Goal: Task Accomplishment & Management: Manage account settings

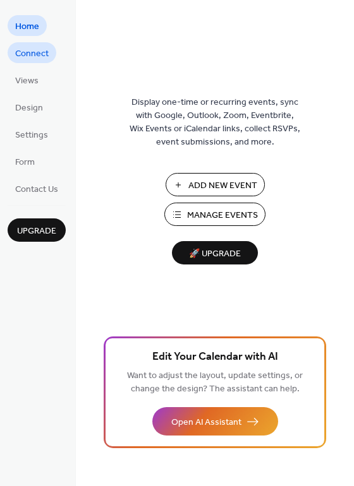
click at [30, 48] on span "Connect" at bounding box center [31, 53] width 33 height 13
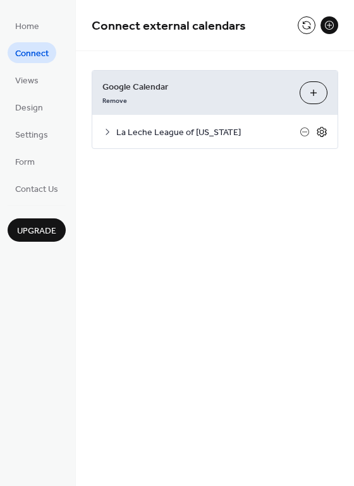
click at [323, 130] on icon at bounding box center [321, 131] width 11 height 11
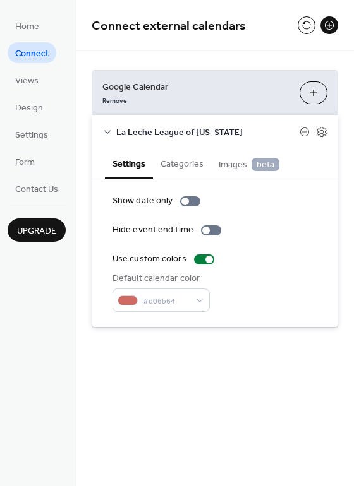
click at [309, 97] on button "Choose Calendars" at bounding box center [313, 92] width 28 height 23
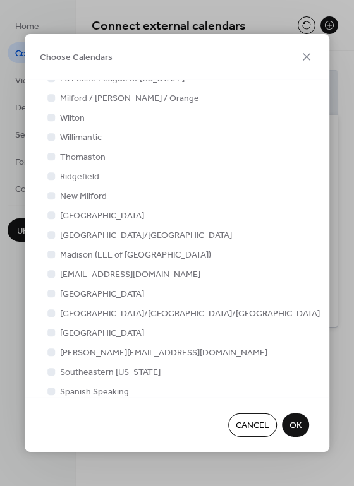
scroll to position [117, 0]
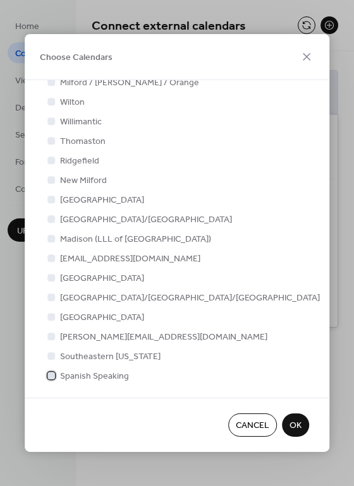
click at [52, 378] on div at bounding box center [51, 376] width 8 height 8
click at [295, 420] on span "OK" at bounding box center [295, 426] width 12 height 13
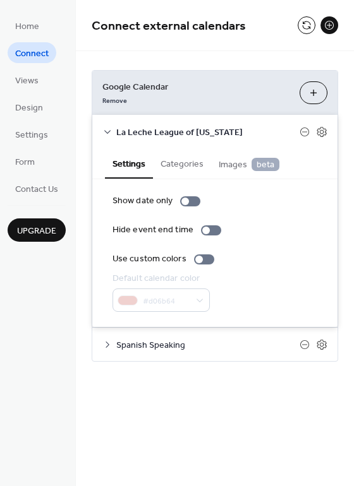
click at [108, 345] on icon at bounding box center [107, 345] width 4 height 6
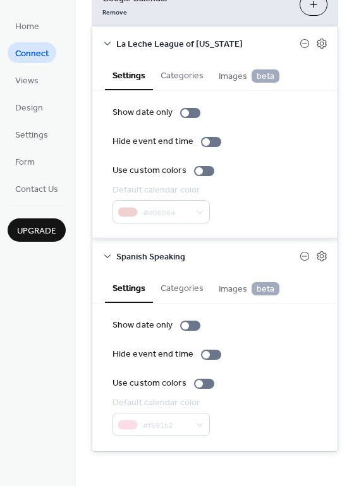
scroll to position [90, 0]
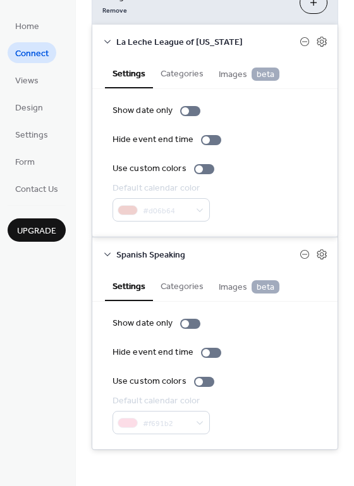
click at [198, 425] on div "#f691b2" at bounding box center [160, 422] width 97 height 23
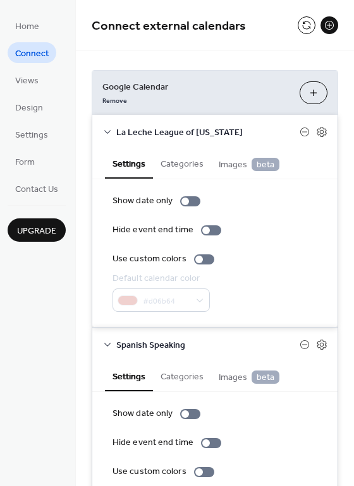
scroll to position [2, 0]
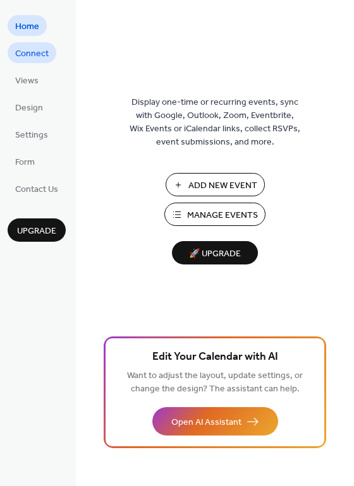
click at [25, 60] on span "Connect" at bounding box center [31, 53] width 33 height 13
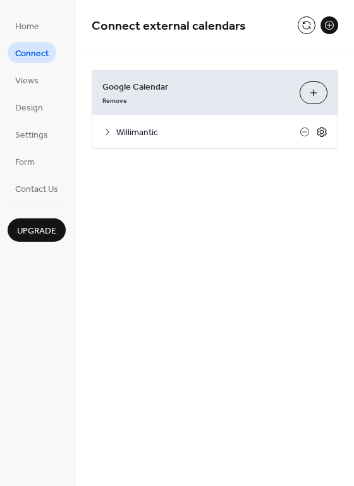
click at [323, 133] on icon at bounding box center [322, 131] width 4 height 4
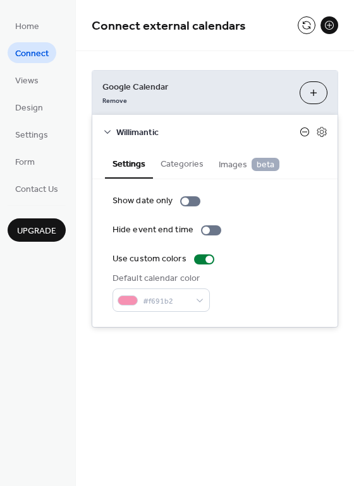
click at [304, 130] on icon at bounding box center [304, 132] width 10 height 10
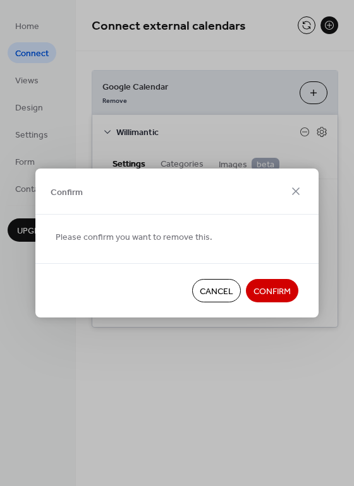
click at [273, 285] on span "Confirm" at bounding box center [271, 291] width 37 height 13
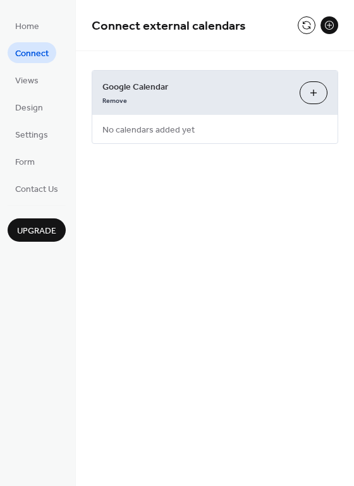
click at [318, 90] on button "Choose Calendars" at bounding box center [313, 92] width 28 height 23
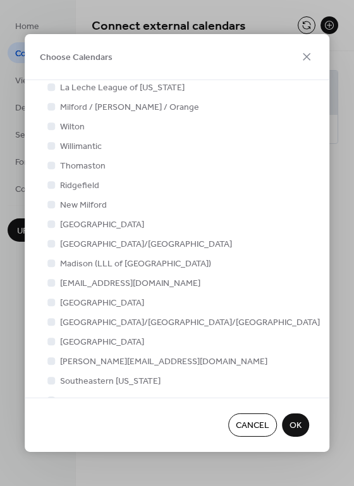
scroll to position [117, 0]
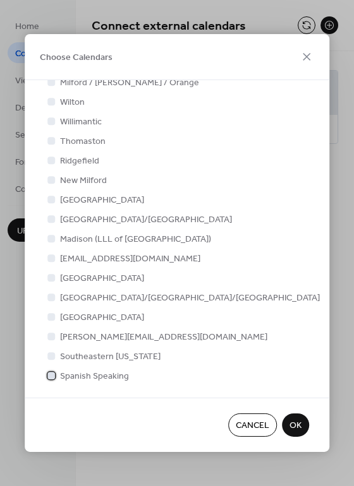
click at [52, 376] on div at bounding box center [51, 376] width 8 height 8
click at [302, 422] on button "OK" at bounding box center [295, 425] width 27 height 23
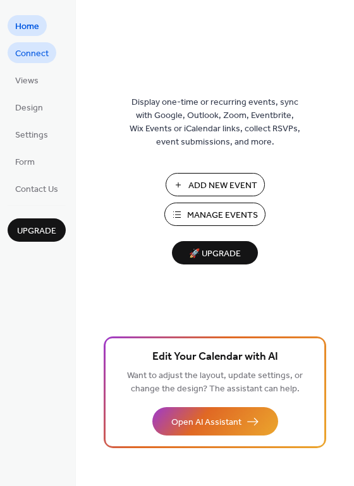
click at [24, 60] on span "Connect" at bounding box center [31, 53] width 33 height 13
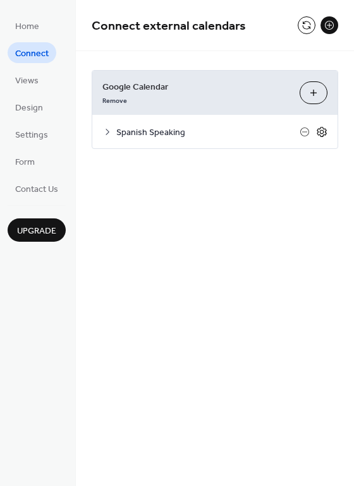
click at [319, 132] on icon at bounding box center [321, 131] width 11 height 11
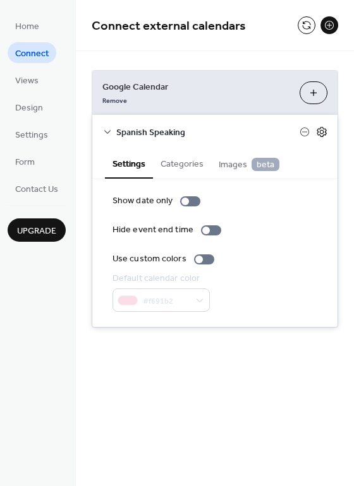
click at [319, 132] on icon at bounding box center [321, 131] width 11 height 11
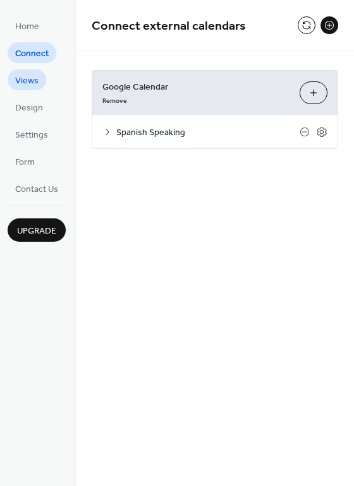
click at [42, 75] on link "Views" at bounding box center [27, 79] width 39 height 21
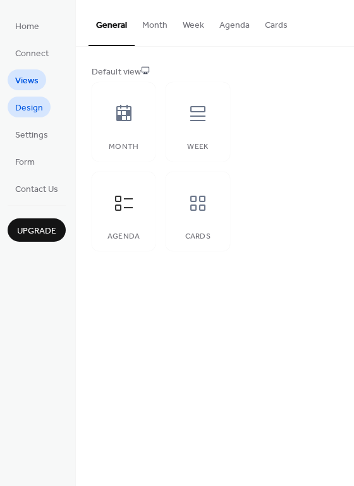
click at [27, 109] on span "Design" at bounding box center [29, 108] width 28 height 13
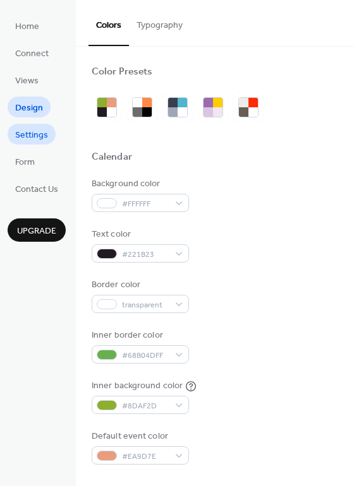
click at [29, 141] on span "Settings" at bounding box center [31, 135] width 33 height 13
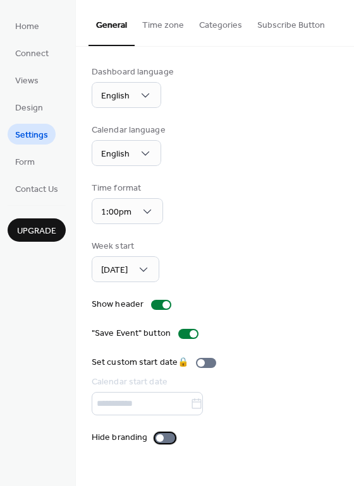
click at [158, 440] on div at bounding box center [160, 439] width 8 height 8
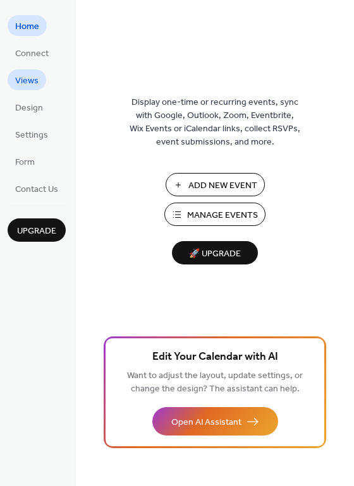
click at [24, 87] on span "Views" at bounding box center [26, 81] width 23 height 13
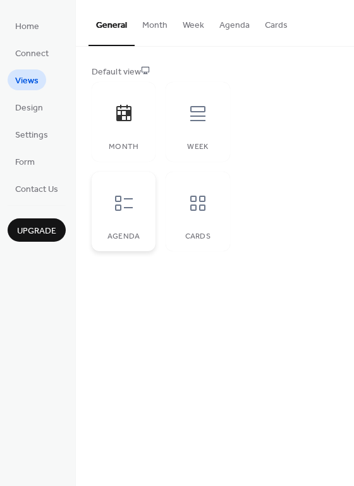
click at [116, 215] on div at bounding box center [124, 203] width 38 height 38
click at [25, 115] on span "Design" at bounding box center [29, 108] width 28 height 13
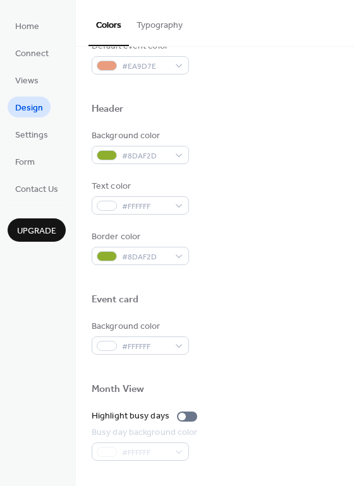
scroll to position [391, 0]
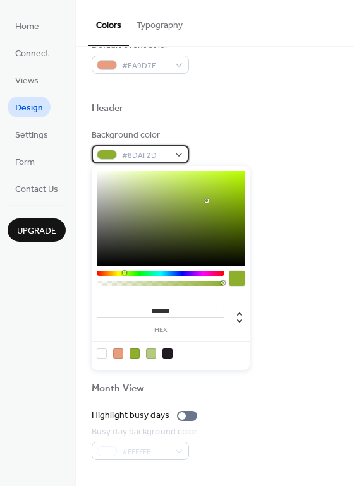
click at [168, 157] on span "#8DAF2D" at bounding box center [145, 155] width 47 height 13
click at [134, 356] on div at bounding box center [134, 354] width 10 height 10
click at [148, 354] on div at bounding box center [151, 354] width 10 height 10
type input "*******"
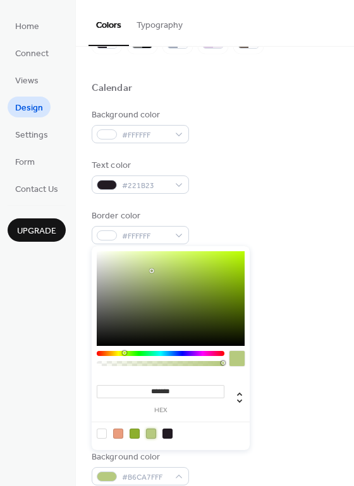
scroll to position [0, 0]
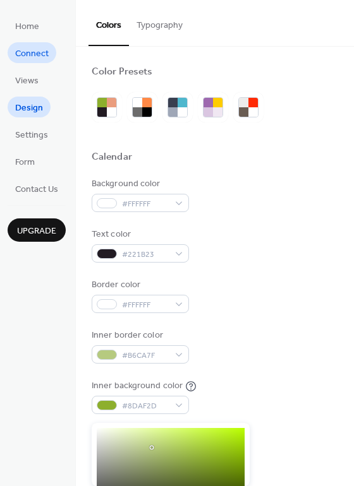
click at [29, 56] on span "Connect" at bounding box center [31, 53] width 33 height 13
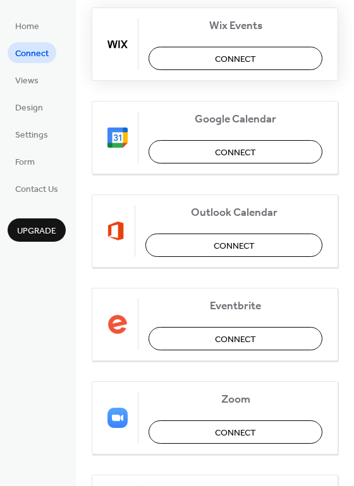
scroll to position [104, 0]
click at [240, 152] on span "Connect" at bounding box center [235, 153] width 41 height 13
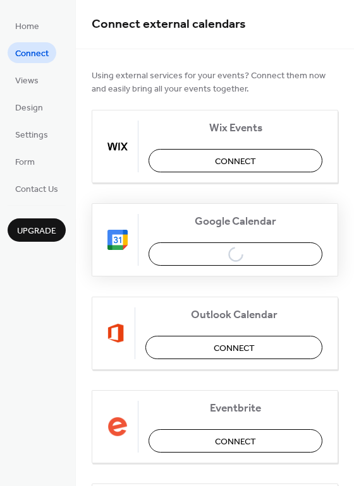
scroll to position [0, 0]
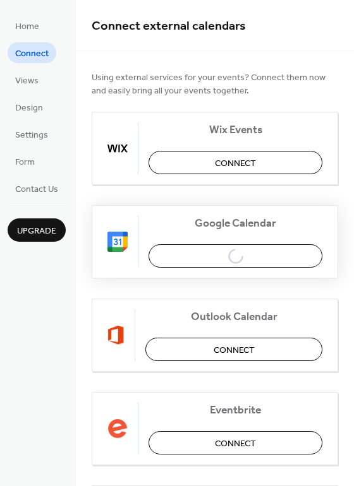
click at [209, 259] on div "Google Calendar Connect" at bounding box center [215, 241] width 246 height 73
click at [206, 231] on span "Google Calendar" at bounding box center [235, 223] width 174 height 13
click at [37, 30] on span "Home" at bounding box center [27, 26] width 24 height 13
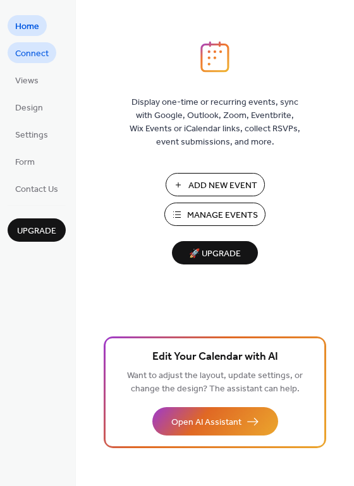
click at [32, 53] on span "Connect" at bounding box center [31, 53] width 33 height 13
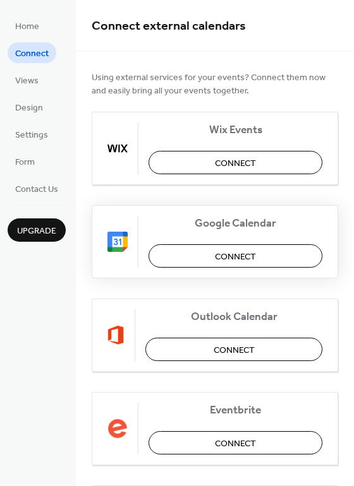
click at [252, 252] on span "Connect" at bounding box center [235, 257] width 41 height 13
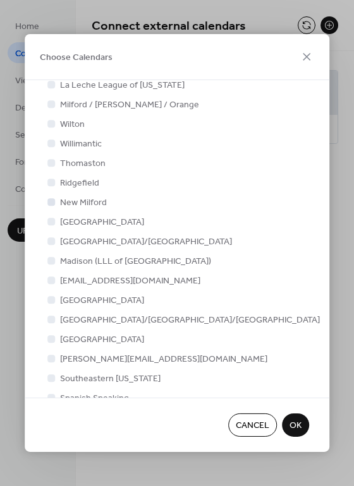
scroll to position [117, 0]
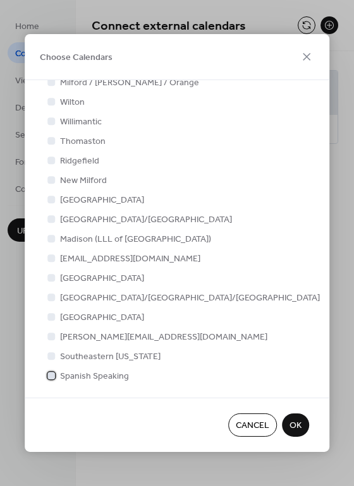
click at [52, 376] on div at bounding box center [51, 376] width 8 height 8
click at [299, 425] on span "OK" at bounding box center [295, 426] width 12 height 13
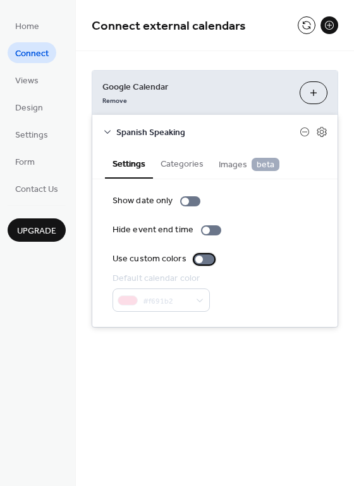
click at [197, 258] on div at bounding box center [199, 260] width 8 height 8
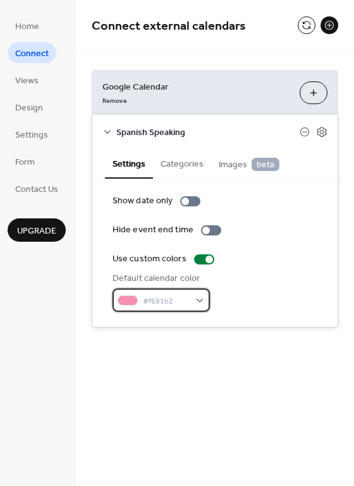
click at [182, 296] on span "#f691b2" at bounding box center [166, 301] width 47 height 13
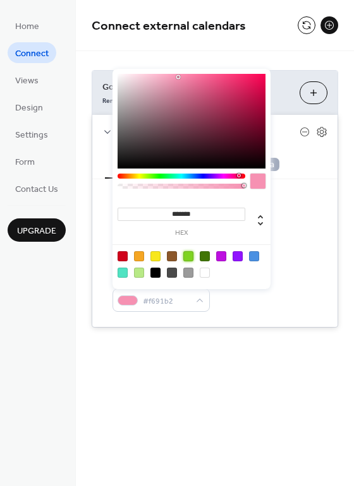
click at [191, 256] on div at bounding box center [188, 256] width 10 height 10
type input "*******"
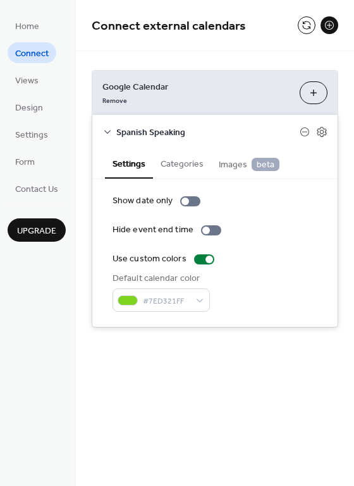
click at [297, 224] on div "Hide event end time" at bounding box center [214, 230] width 205 height 13
click at [35, 83] on span "Views" at bounding box center [26, 81] width 23 height 13
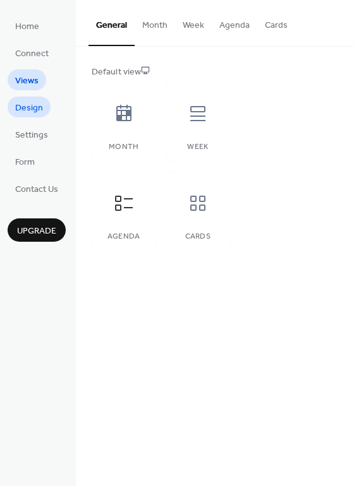
click at [32, 107] on span "Design" at bounding box center [29, 108] width 28 height 13
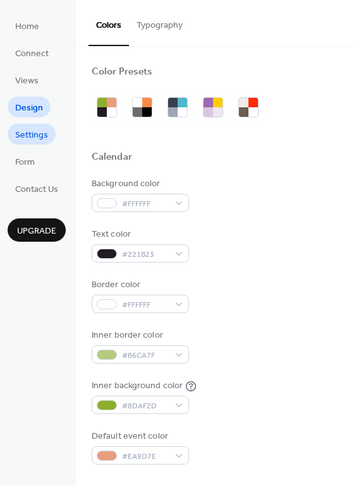
click at [32, 141] on span "Settings" at bounding box center [31, 135] width 33 height 13
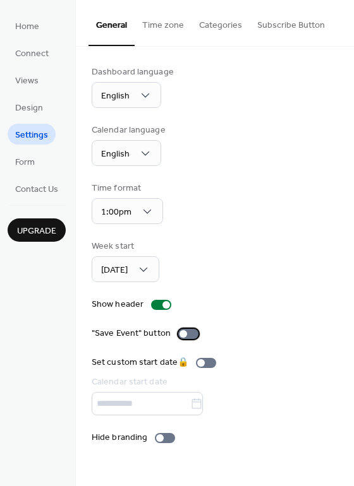
click at [182, 335] on div at bounding box center [183, 334] width 8 height 8
click at [157, 440] on div at bounding box center [160, 439] width 8 height 8
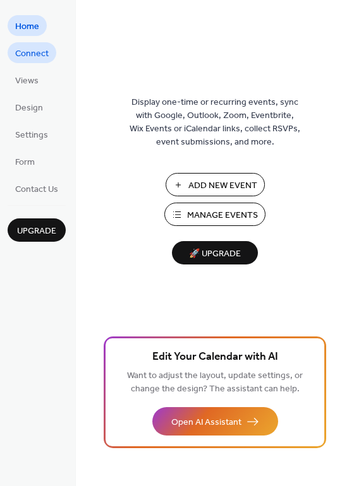
click at [43, 47] on span "Connect" at bounding box center [31, 53] width 33 height 13
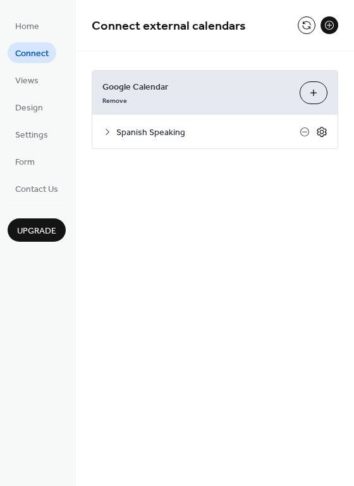
click at [326, 128] on icon at bounding box center [321, 131] width 11 height 11
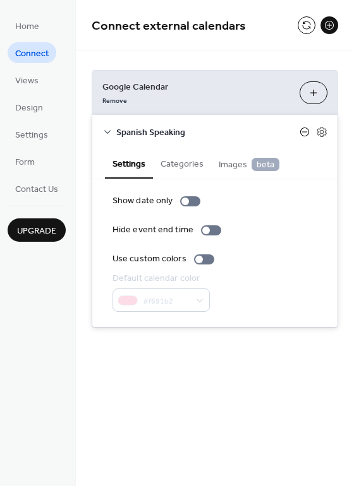
click at [303, 132] on icon at bounding box center [304, 132] width 10 height 10
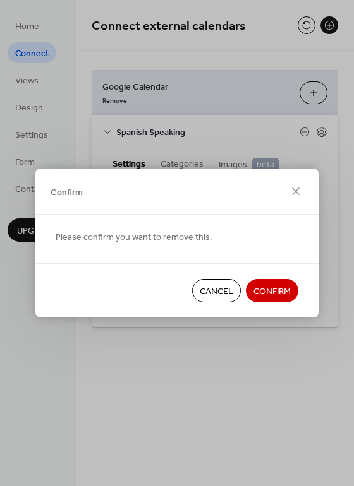
click at [272, 282] on button "Confirm" at bounding box center [272, 290] width 52 height 23
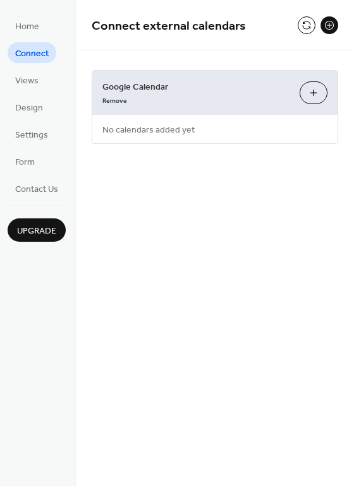
click at [323, 93] on button "Choose Calendars" at bounding box center [313, 92] width 28 height 23
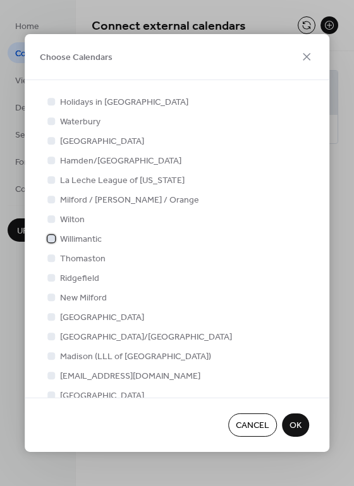
click at [80, 237] on span "Willimantic" at bounding box center [81, 239] width 42 height 13
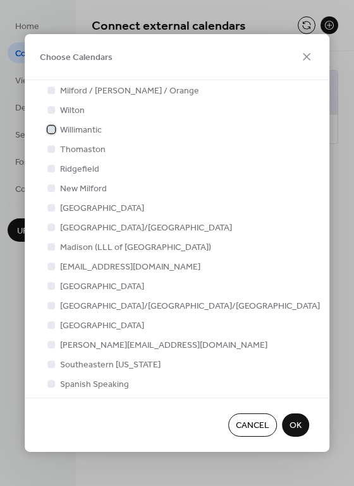
scroll to position [117, 0]
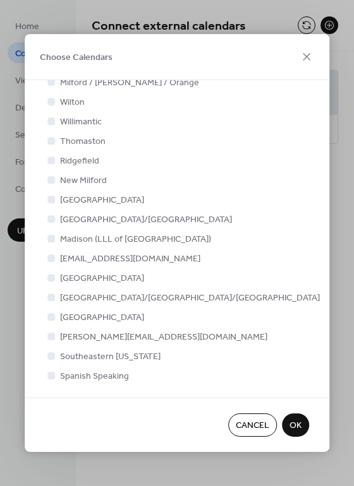
click at [294, 430] on span "OK" at bounding box center [295, 426] width 12 height 13
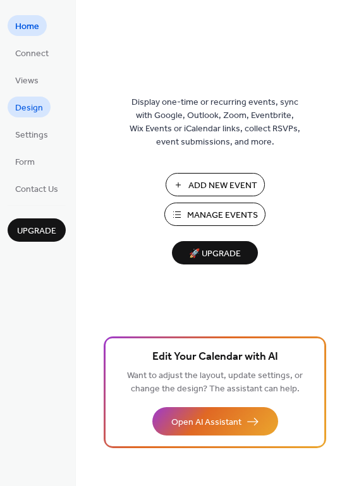
click at [33, 112] on span "Design" at bounding box center [29, 108] width 28 height 13
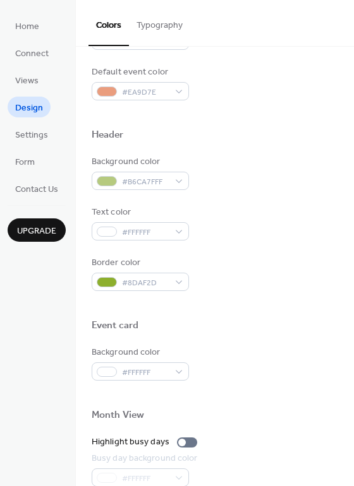
scroll to position [366, 0]
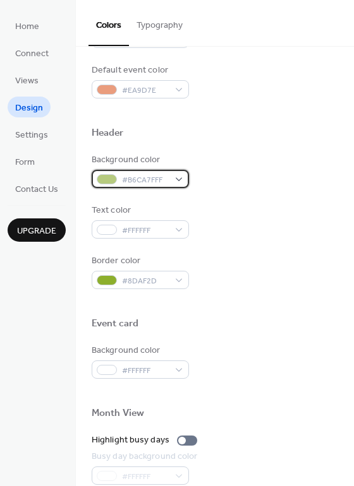
click at [179, 177] on div "#B6CA7FFF" at bounding box center [140, 179] width 97 height 18
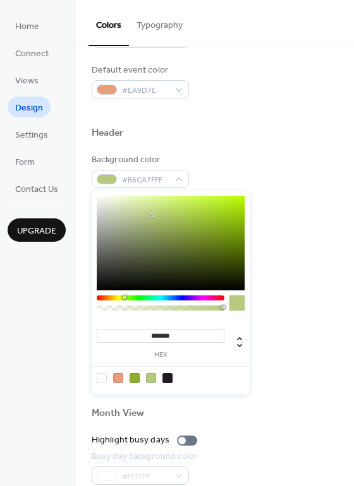
click at [175, 339] on input "*******" at bounding box center [161, 336] width 128 height 13
drag, startPoint x: 177, startPoint y: 337, endPoint x: 119, endPoint y: 336, distance: 58.1
click at [119, 336] on input "*******" at bounding box center [161, 336] width 128 height 13
paste input
type input "*******"
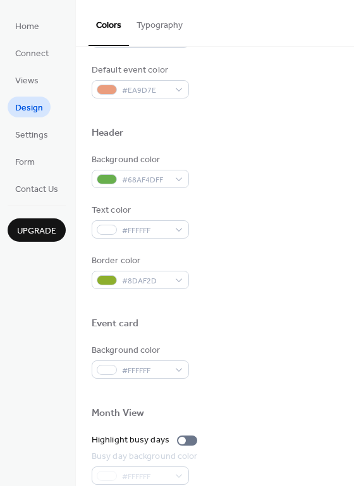
click at [274, 225] on div "Text color #FFFFFF" at bounding box center [215, 221] width 246 height 35
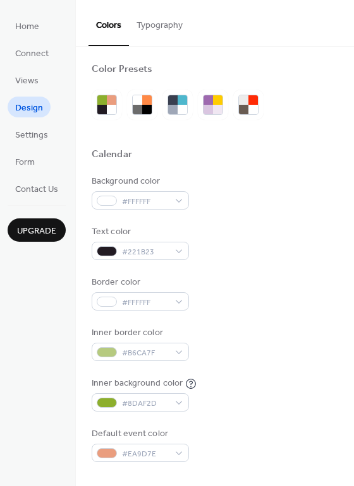
scroll to position [0, 0]
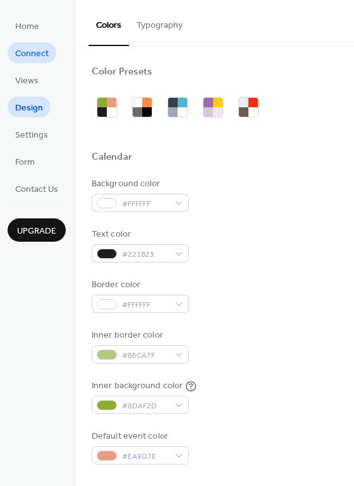
click at [32, 56] on span "Connect" at bounding box center [31, 53] width 33 height 13
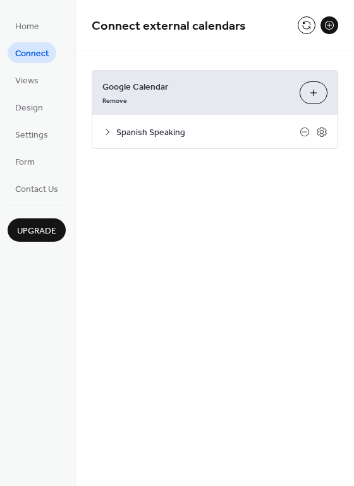
click at [152, 128] on span "Spanish Speaking" at bounding box center [207, 132] width 183 height 13
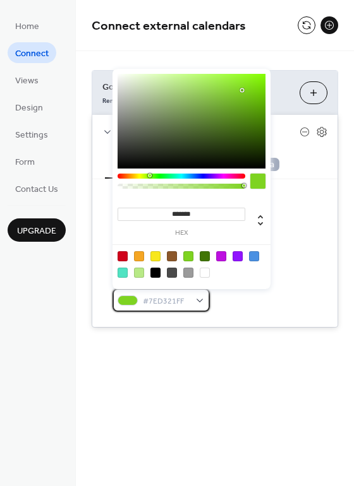
click at [174, 308] on span "#7ED321FF" at bounding box center [166, 301] width 47 height 13
drag, startPoint x: 205, startPoint y: 212, endPoint x: 149, endPoint y: 210, distance: 55.6
click at [149, 210] on input "*******" at bounding box center [181, 214] width 128 height 13
paste input
type input "*******"
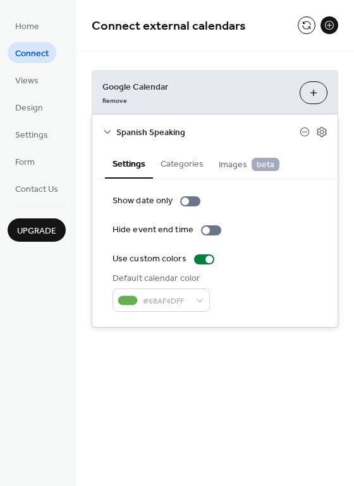
click at [298, 263] on div "Use custom colors" at bounding box center [214, 259] width 205 height 13
click at [141, 45] on div "Connect external calendars" at bounding box center [215, 25] width 278 height 51
